Goal: Entertainment & Leisure: Browse casually

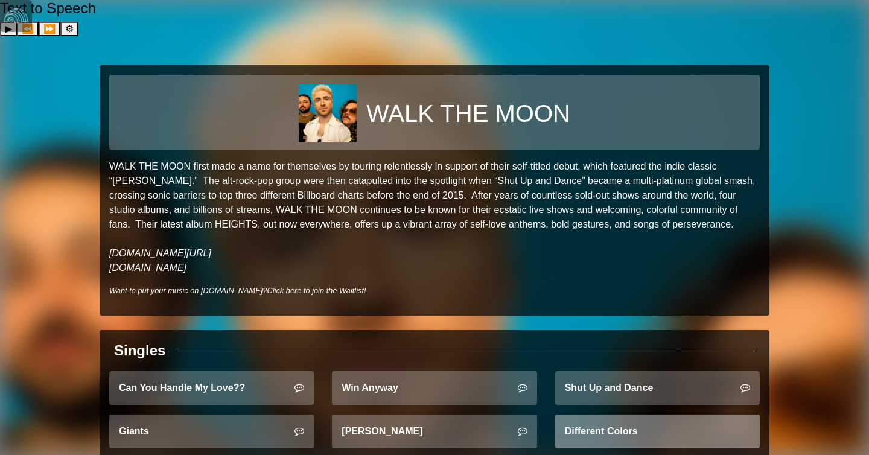
click at [632, 414] on link "Different Colors" at bounding box center [657, 431] width 205 height 34
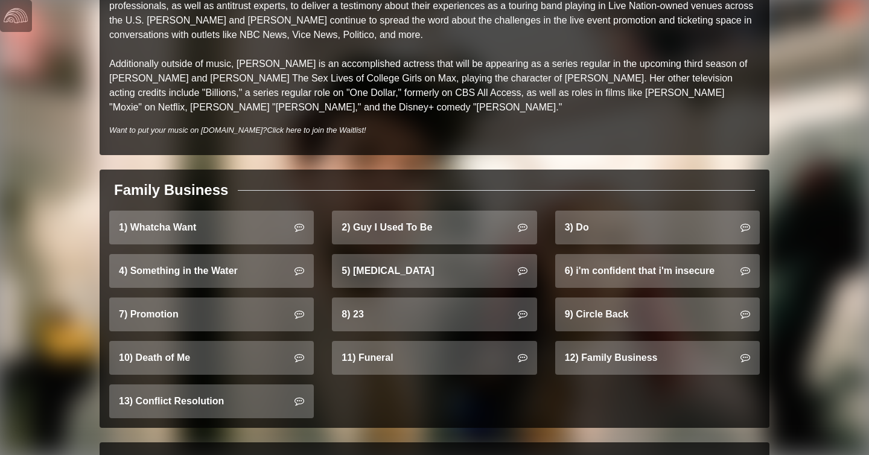
scroll to position [753, 0]
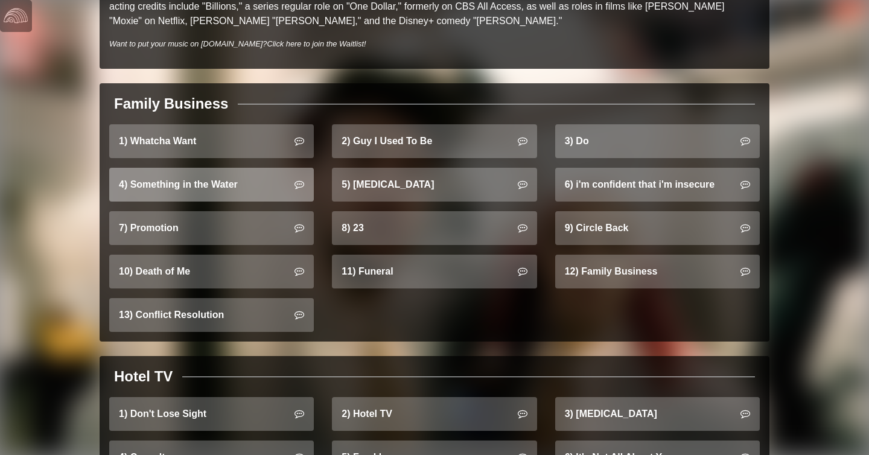
click at [240, 168] on link "4) Something in the Water" at bounding box center [211, 185] width 205 height 34
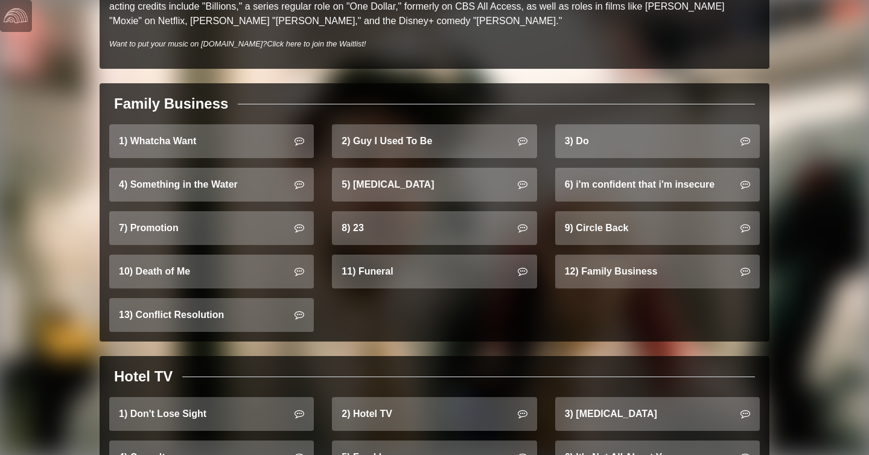
scroll to position [1178, 0]
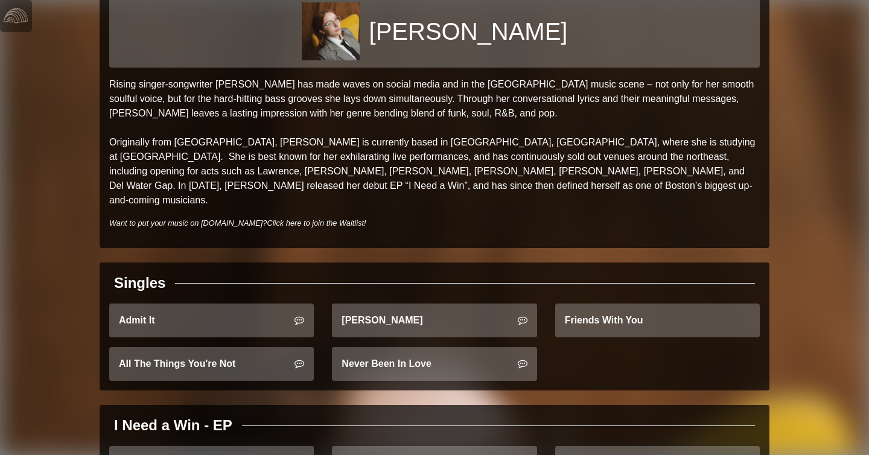
scroll to position [81, 0]
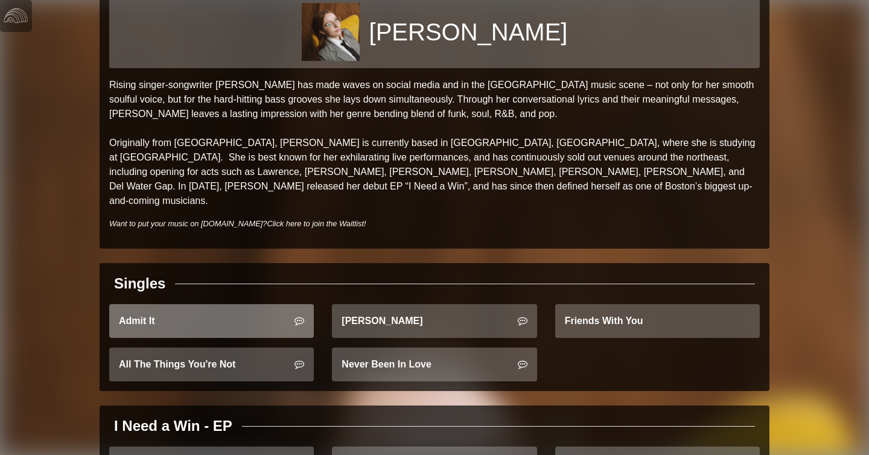
click at [227, 304] on link "Admit It" at bounding box center [211, 321] width 205 height 34
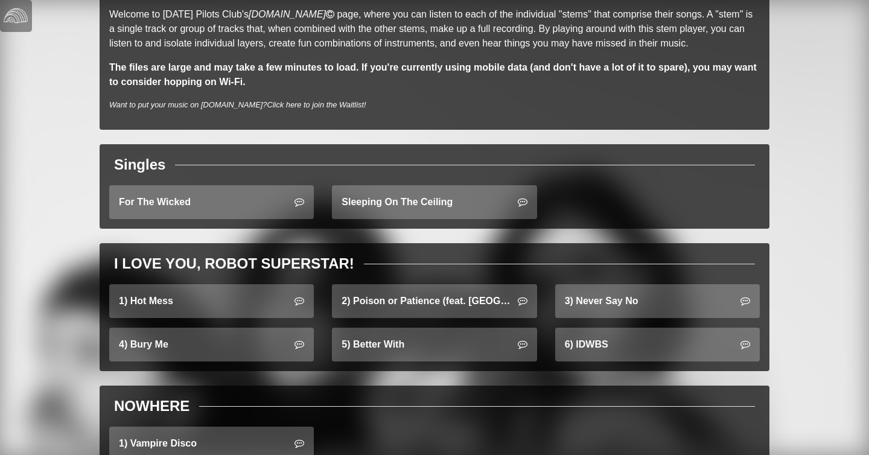
scroll to position [162, 0]
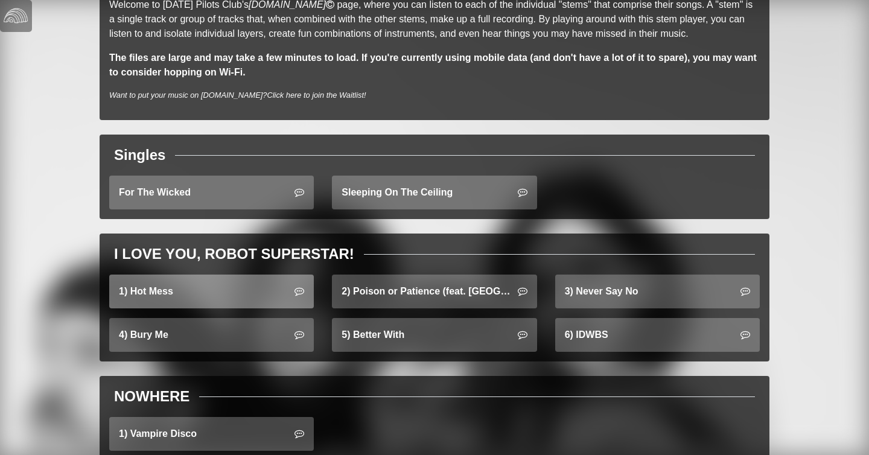
click at [205, 274] on link "1) Hot Mess" at bounding box center [211, 291] width 205 height 34
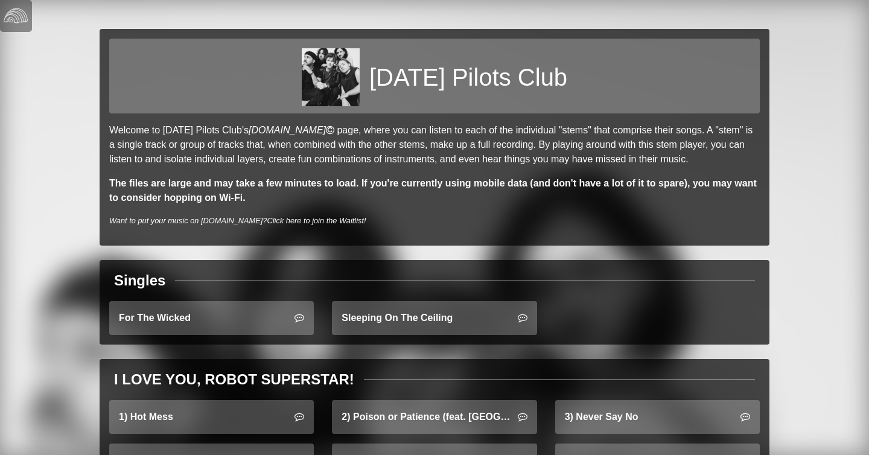
scroll to position [161, 0]
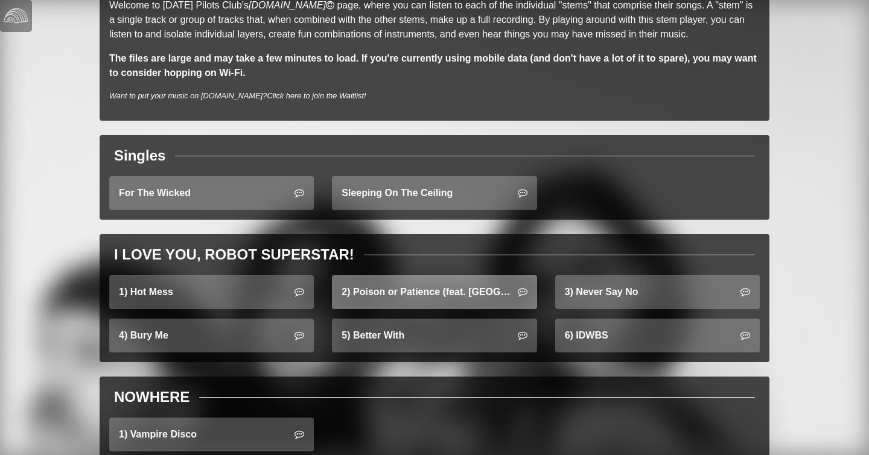
click at [371, 275] on link "2) Poison or Patience (feat. [GEOGRAPHIC_DATA])" at bounding box center [434, 292] width 205 height 34
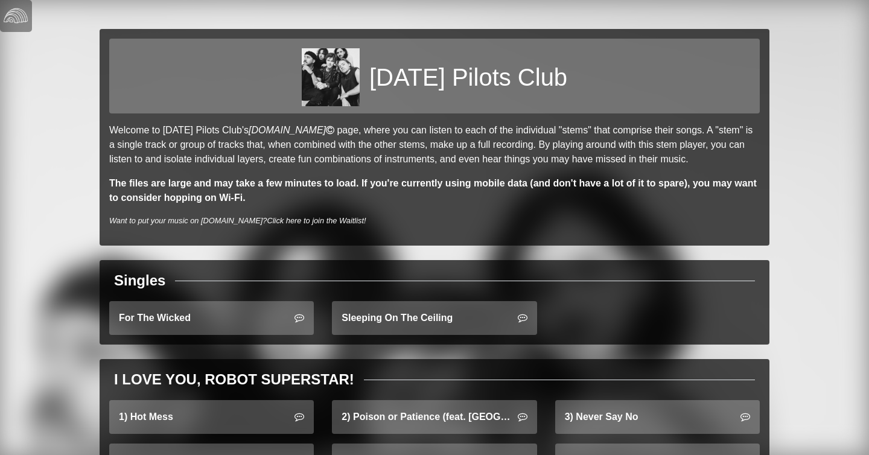
scroll to position [160, 0]
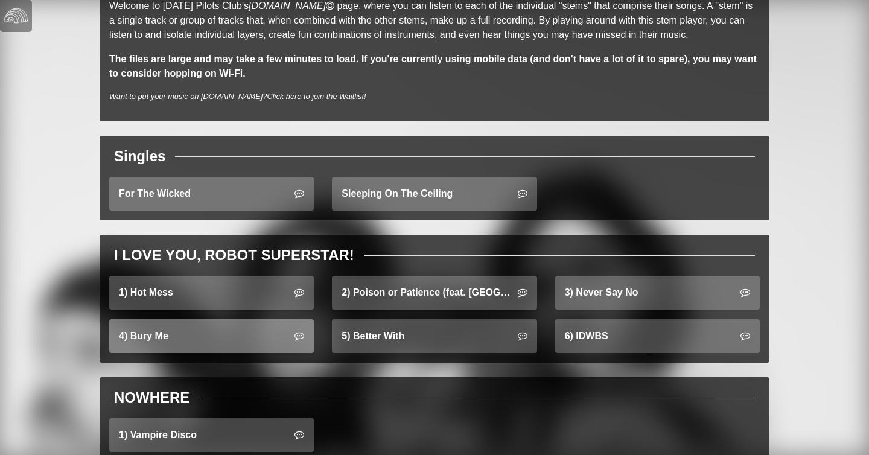
click at [177, 319] on link "4) Bury Me" at bounding box center [211, 336] width 205 height 34
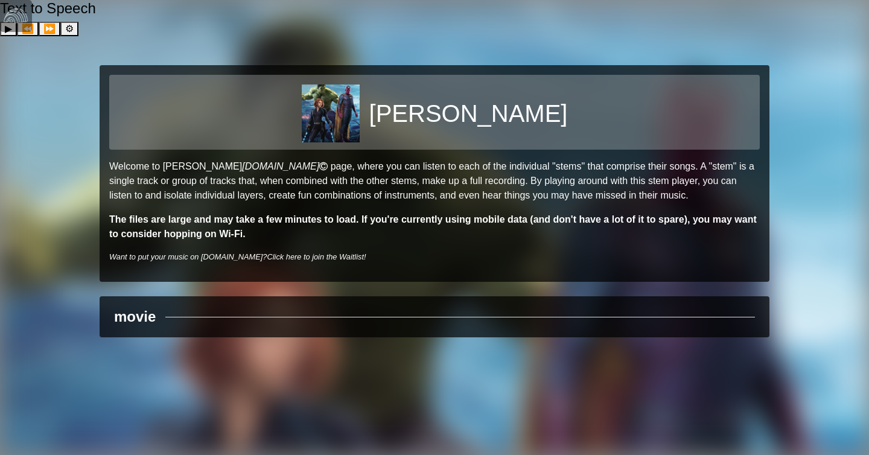
click at [589, 306] on div "movie" at bounding box center [434, 317] width 650 height 22
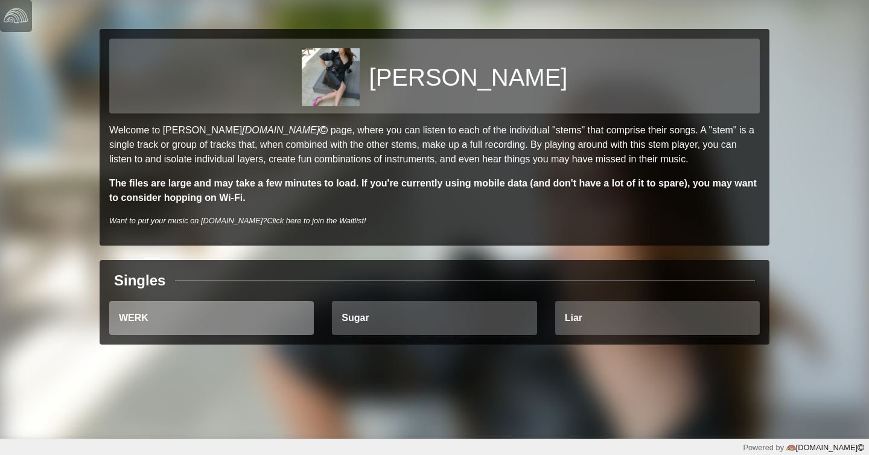
click at [271, 316] on link "WERK" at bounding box center [211, 318] width 205 height 34
